Goal: Navigation & Orientation: Find specific page/section

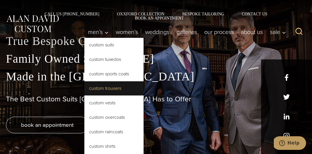
click at [104, 85] on link "Custom Trousers" at bounding box center [113, 88] width 59 height 14
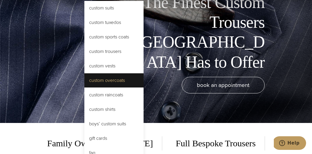
scroll to position [38, 0]
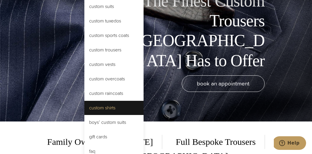
click at [100, 102] on link "Custom Shirts" at bounding box center [113, 108] width 59 height 14
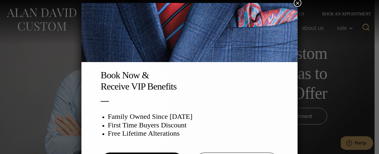
scroll to position [3, 0]
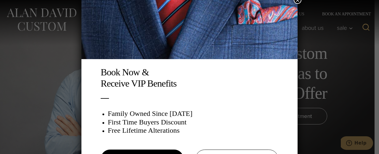
click at [57, 54] on div "Book Now & Receive VIP Benefits Family Owned Since 1913 First Time Buyers Disco…" at bounding box center [189, 77] width 379 height 154
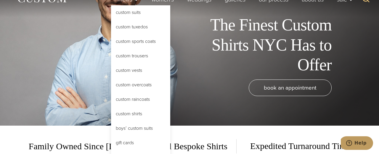
scroll to position [29, 0]
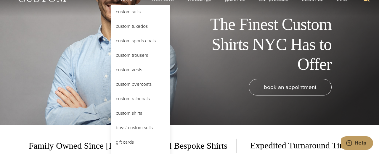
click at [125, 115] on link "Custom Shirts" at bounding box center [140, 113] width 59 height 14
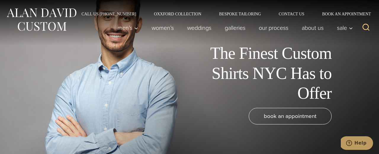
click at [43, 20] on img at bounding box center [41, 20] width 71 height 26
